Goal: Information Seeking & Learning: Understand process/instructions

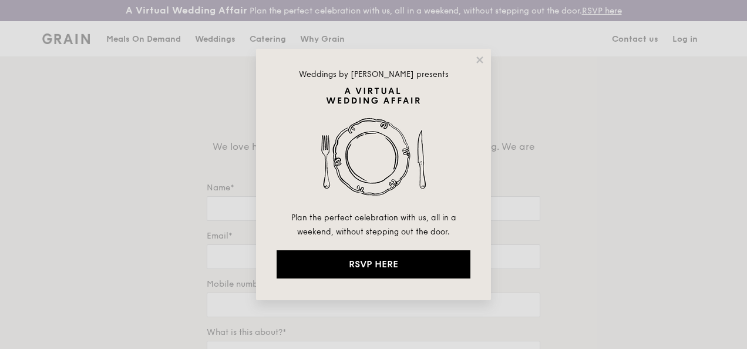
click at [488, 59] on div "Weddings by Grain presents Plan the perfect celebration with us, all in a weeke…" at bounding box center [373, 175] width 235 height 252
click at [484, 58] on icon at bounding box center [480, 60] width 11 height 11
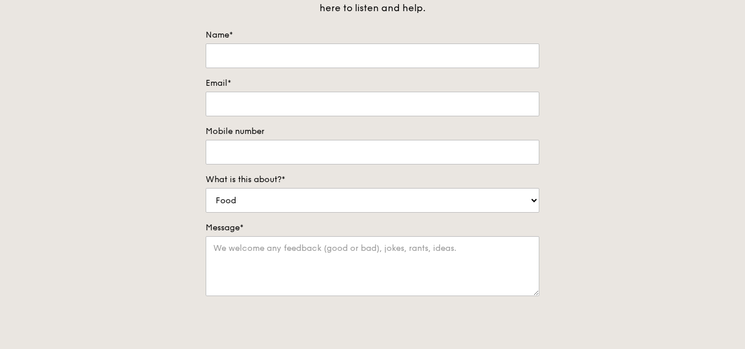
scroll to position [118, 0]
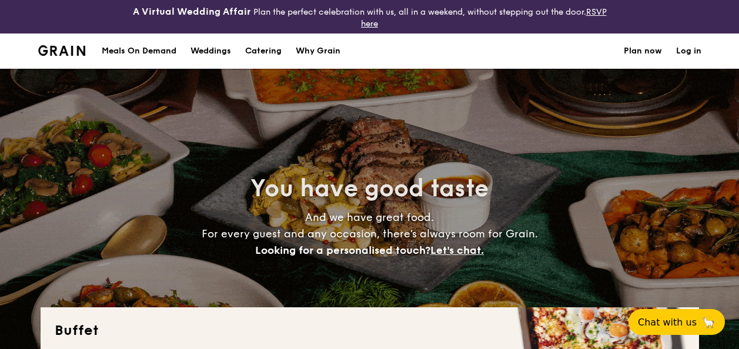
select select
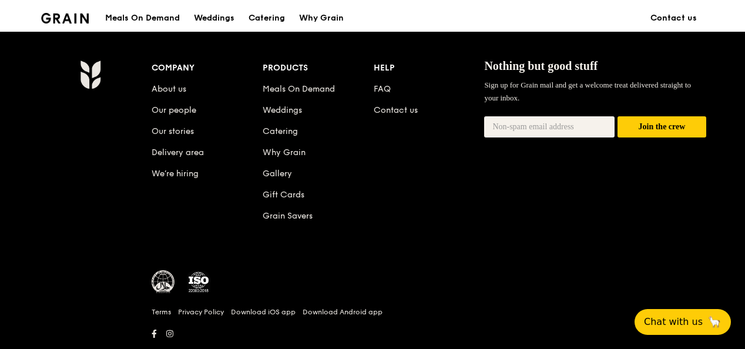
scroll to position [1192, 0]
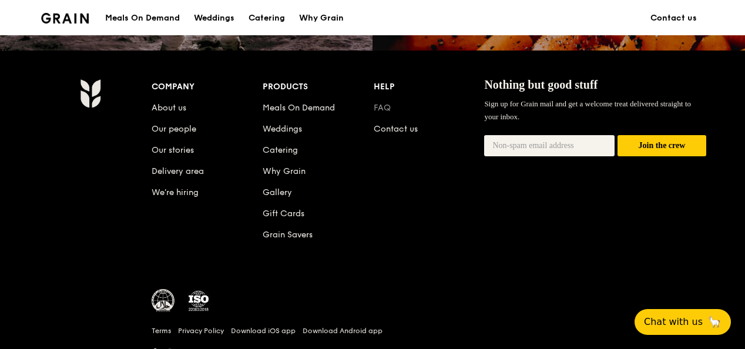
click at [385, 113] on link "FAQ" at bounding box center [382, 108] width 17 height 10
